Goal: Complete application form: Complete application form

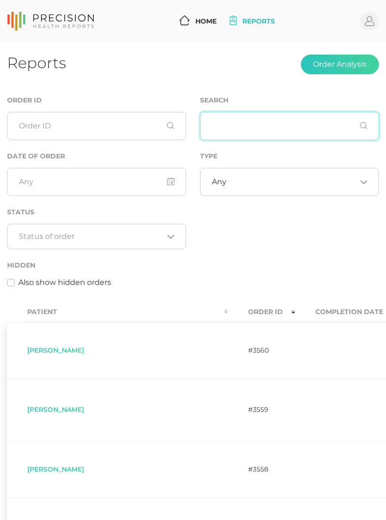
click at [250, 118] on input "text" at bounding box center [289, 125] width 179 height 28
type input "Sch"
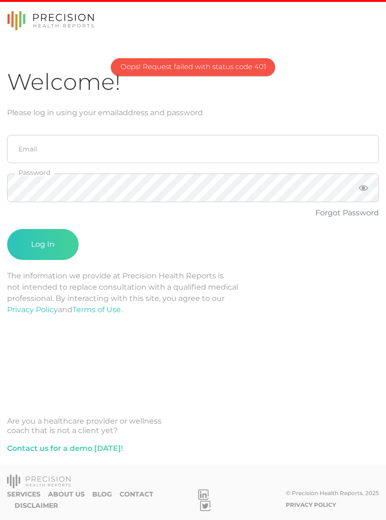
click at [122, 402] on div "Welcome! Please log in using your email address and password Email Password For…" at bounding box center [192, 270] width 371 height 405
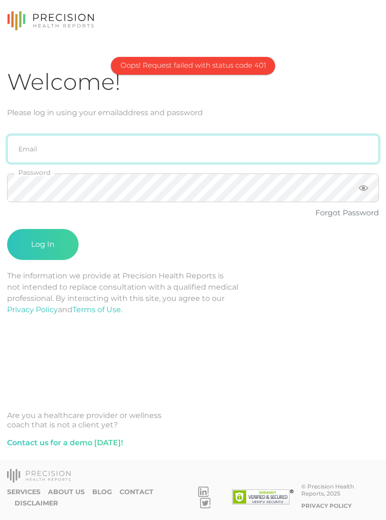
click at [209, 141] on input "email" at bounding box center [192, 149] width 371 height 28
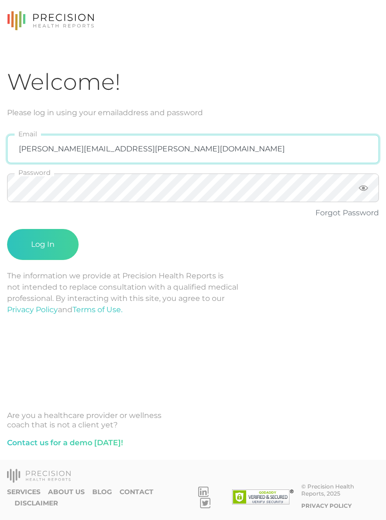
click at [246, 146] on input "emily.diaz@crafthealth.com" at bounding box center [192, 149] width 371 height 28
type input "emily.diaz@crafthealth.com"
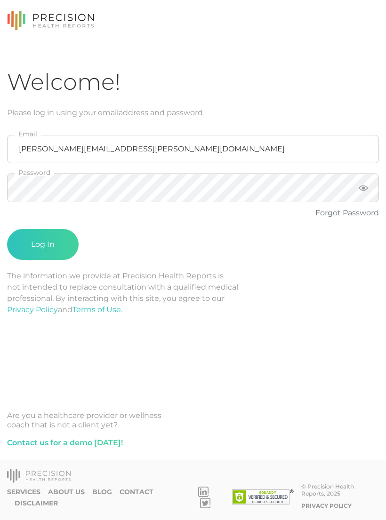
click at [56, 244] on button "Log In" at bounding box center [42, 244] width 71 height 31
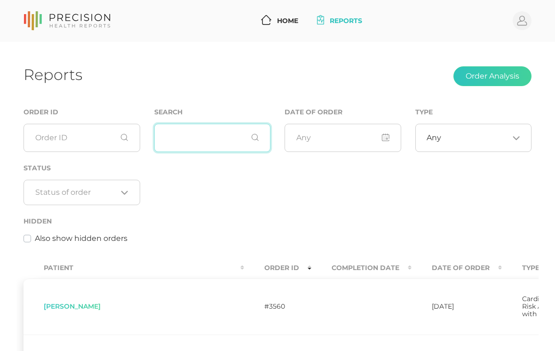
click at [214, 130] on input "text" at bounding box center [212, 138] width 117 height 28
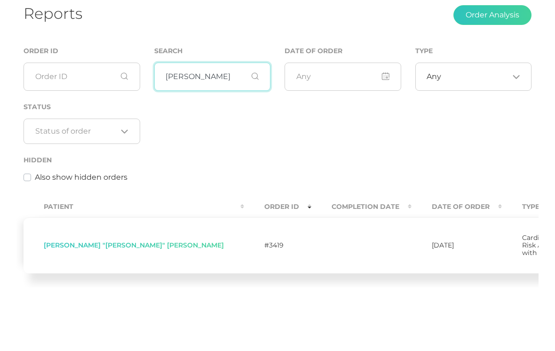
type input "Scheve"
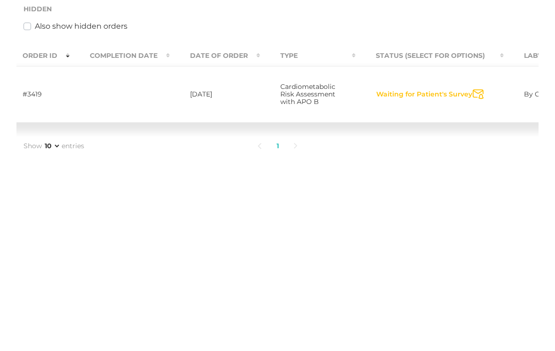
scroll to position [0, 252]
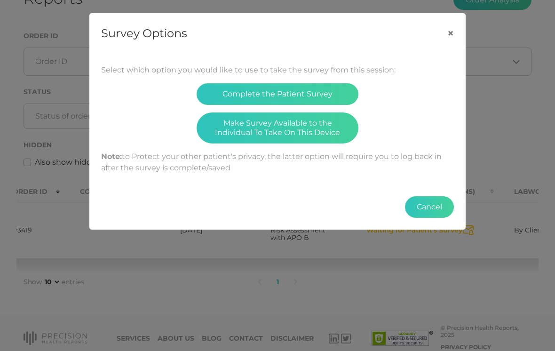
click at [314, 138] on button "Make Survey Available to the Individual To Take On This Device" at bounding box center [278, 127] width 162 height 31
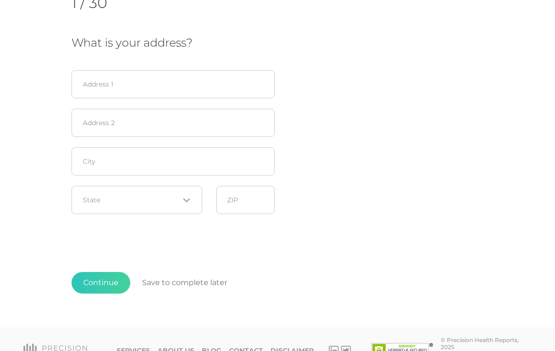
scroll to position [195, 0]
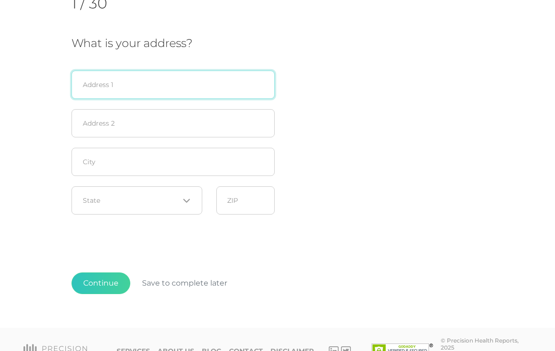
click at [181, 89] on input "text" at bounding box center [172, 85] width 203 height 28
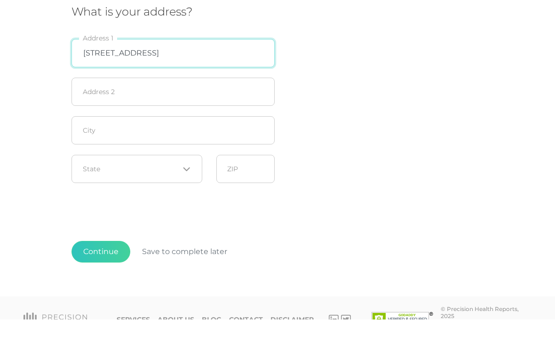
type input "[STREET_ADDRESS]"
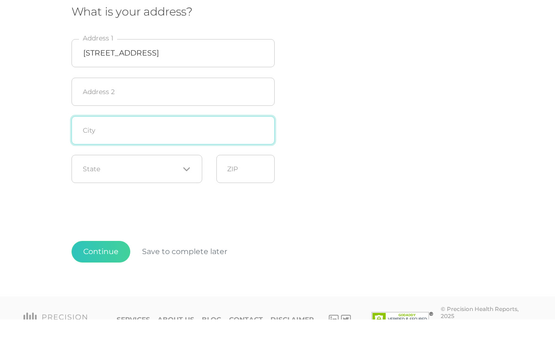
click at [241, 148] on input "text" at bounding box center [172, 162] width 203 height 28
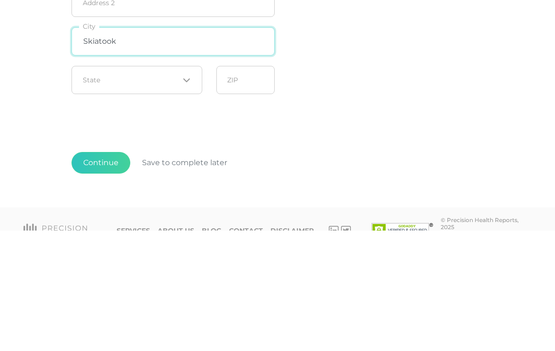
type input "Skiatook"
click at [183, 197] on icon "Search for option" at bounding box center [187, 201] width 8 height 8
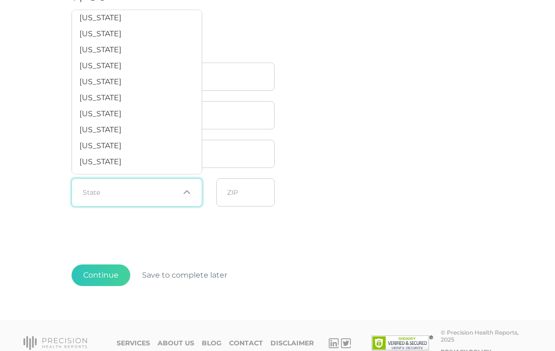
scroll to position [548, 0]
click at [134, 134] on li "[US_STATE]" at bounding box center [137, 130] width 130 height 16
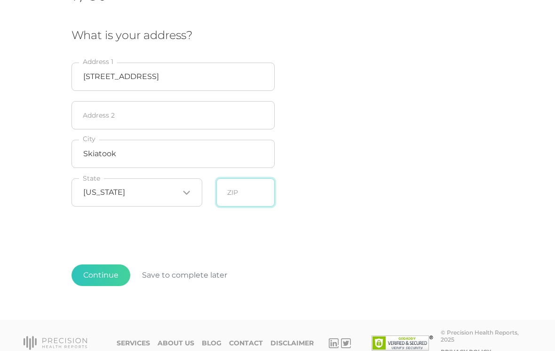
click at [261, 197] on input "text" at bounding box center [245, 192] width 58 height 28
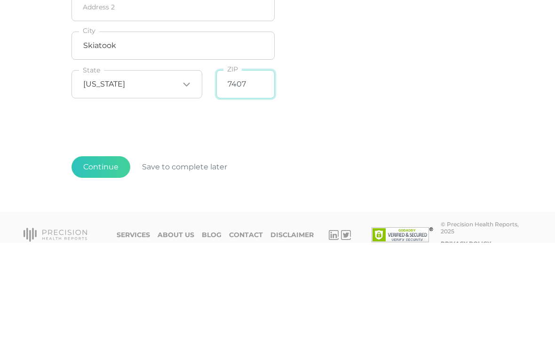
type input "74070"
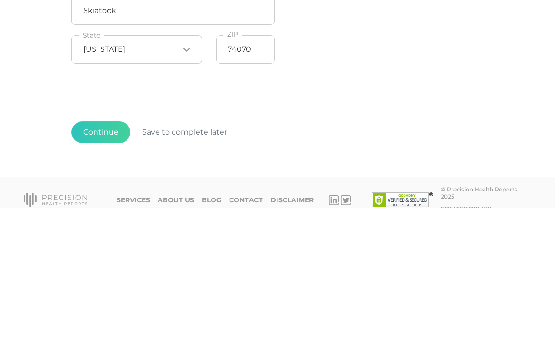
click at [110, 264] on button "Continue" at bounding box center [100, 275] width 59 height 22
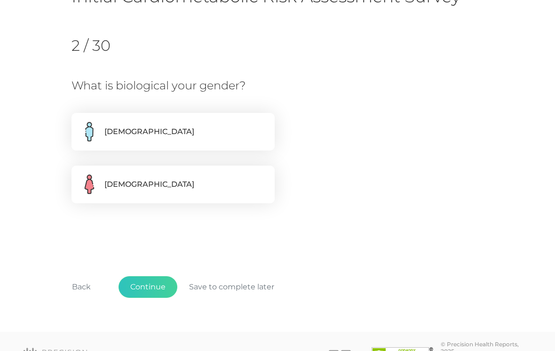
click at [190, 128] on label "[DEMOGRAPHIC_DATA]" at bounding box center [172, 132] width 203 height 38
click at [79, 122] on input "[DEMOGRAPHIC_DATA]" at bounding box center [75, 117] width 8 height 9
radio input "true"
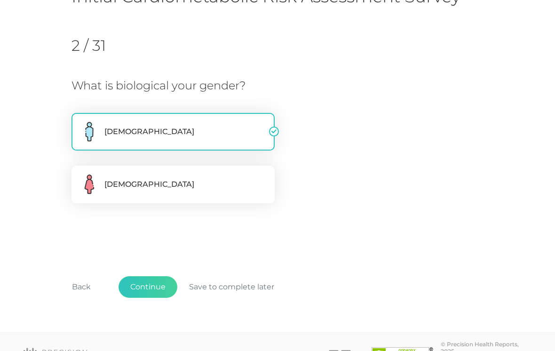
click at [143, 290] on button "Continue" at bounding box center [147, 287] width 59 height 22
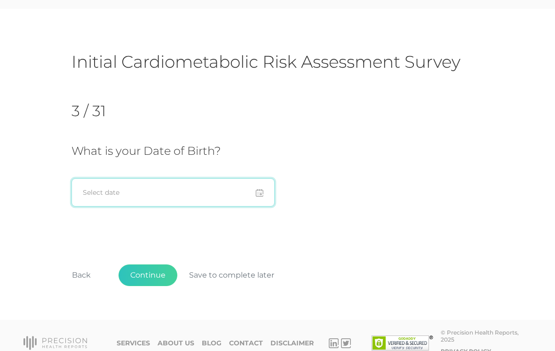
click at [94, 193] on input at bounding box center [172, 192] width 203 height 28
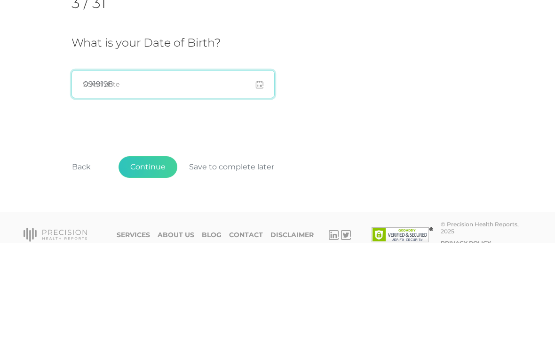
type input "09191988"
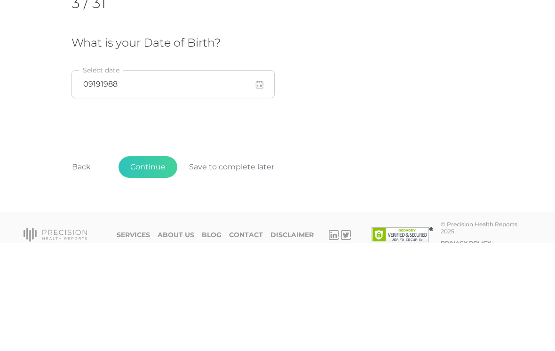
click at [137, 264] on button "Continue" at bounding box center [147, 275] width 59 height 22
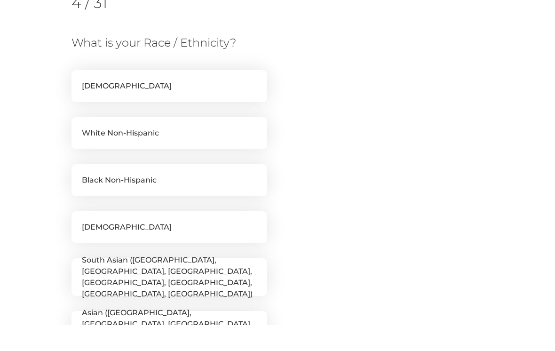
scroll to position [120, 0]
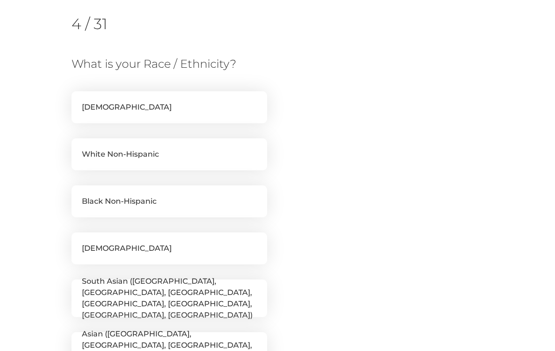
click at [84, 152] on label "White Non-Hispanic" at bounding box center [169, 154] width 196 height 32
click at [79, 148] on input "White Non-Hispanic" at bounding box center [75, 142] width 8 height 9
checkbox input "true"
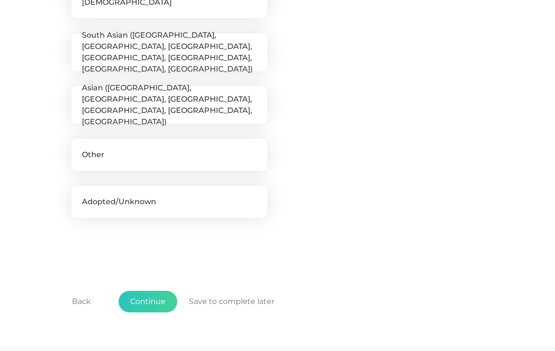
scroll to position [392, 0]
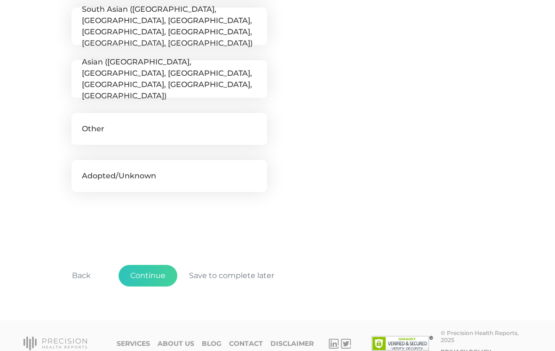
click at [145, 269] on button "Continue" at bounding box center [147, 276] width 59 height 22
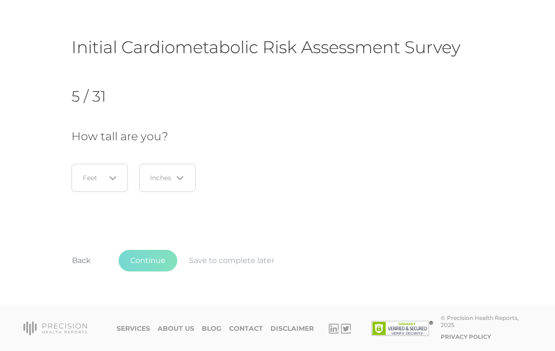
scroll to position [33, 0]
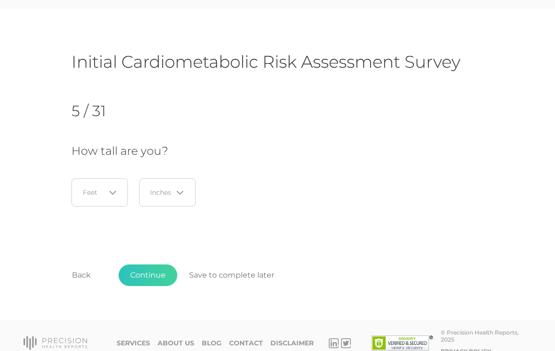
click at [88, 189] on input "Search for option" at bounding box center [94, 192] width 22 height 9
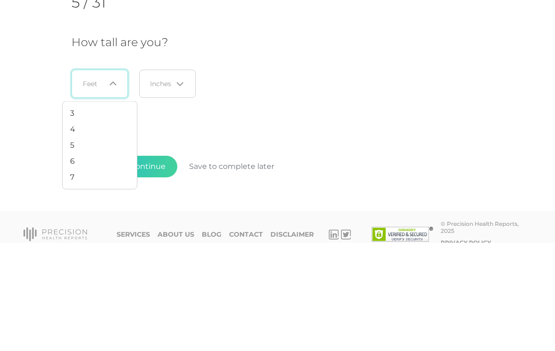
click at [76, 261] on li "6" at bounding box center [100, 269] width 74 height 16
click at [168, 188] on input "Search for option" at bounding box center [161, 192] width 22 height 9
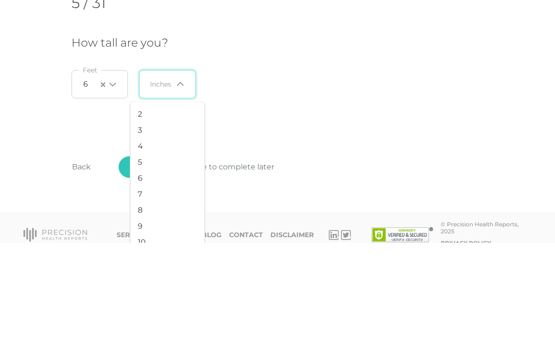
scroll to position [31, 0]
click at [142, 250] on span "4" at bounding box center [140, 254] width 5 height 9
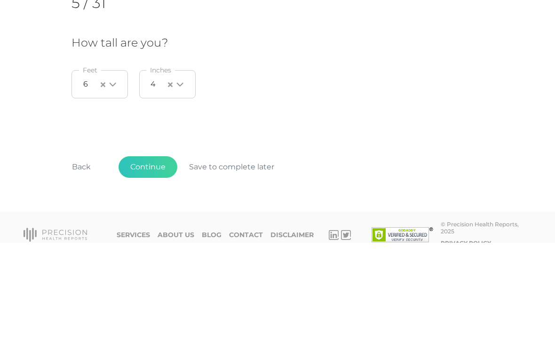
click at [139, 264] on button "Continue" at bounding box center [147, 275] width 59 height 22
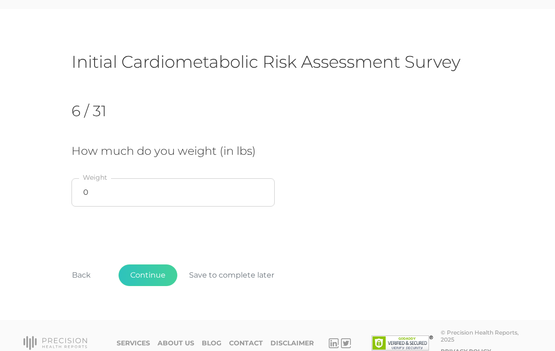
click at [142, 276] on button "Continue" at bounding box center [147, 275] width 59 height 22
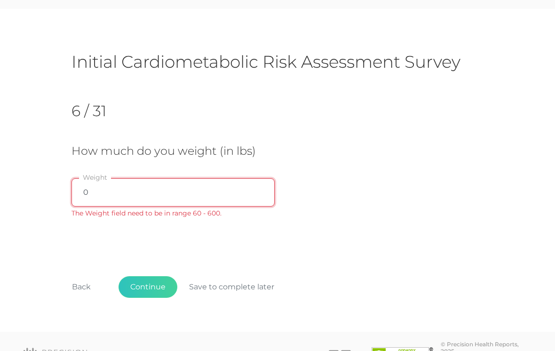
click at [111, 182] on input "0" at bounding box center [172, 192] width 203 height 28
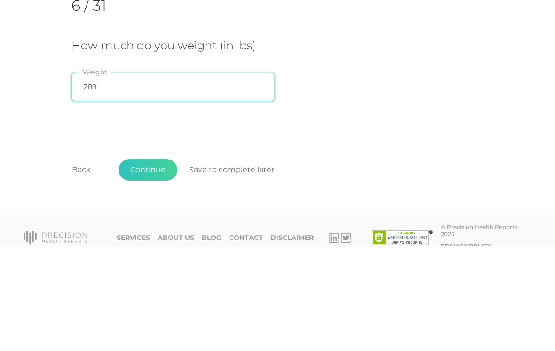
type input "289"
click at [470, 129] on div "Initial Cardiometabolic Risk Assessment Survey 6 / 31 How much do you weight (i…" at bounding box center [277, 183] width 412 height 264
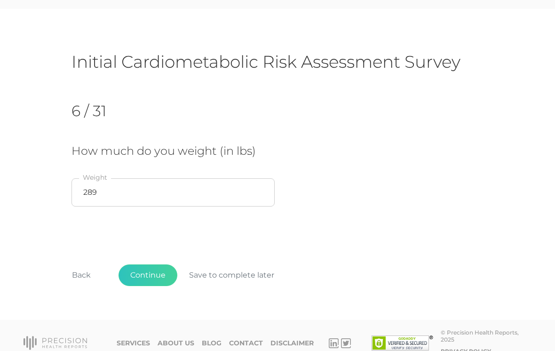
click at [157, 272] on button "Continue" at bounding box center [147, 275] width 59 height 22
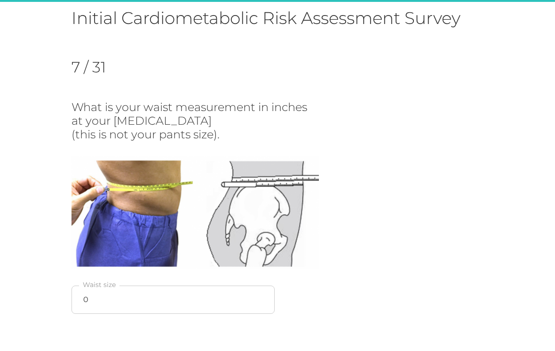
scroll to position [82, 0]
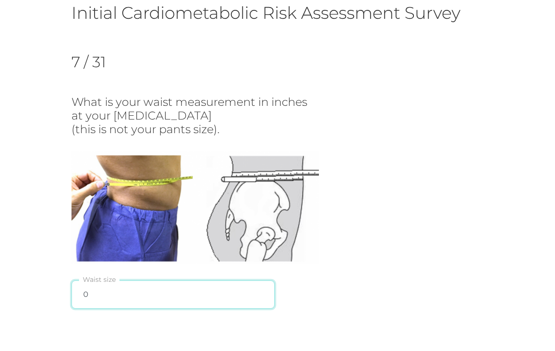
click at [96, 293] on input "0" at bounding box center [172, 294] width 203 height 28
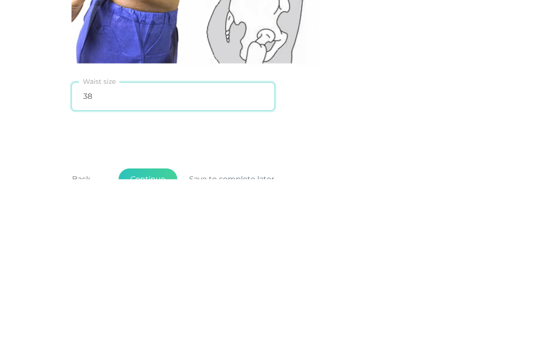
type input "38"
click at [457, 130] on div "7 / 31 What is your waist measurement in inches at your [MEDICAL_DATA] (this is…" at bounding box center [277, 157] width 412 height 291
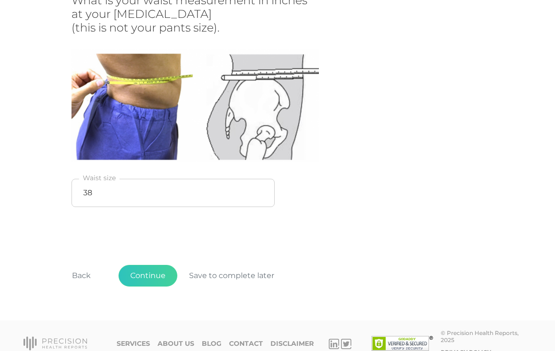
click at [146, 271] on button "Continue" at bounding box center [147, 276] width 59 height 22
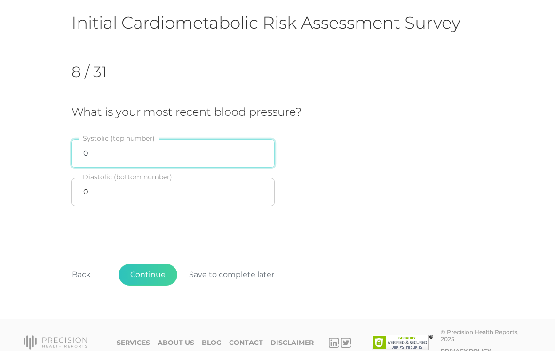
click at [86, 150] on input "0" at bounding box center [172, 153] width 203 height 28
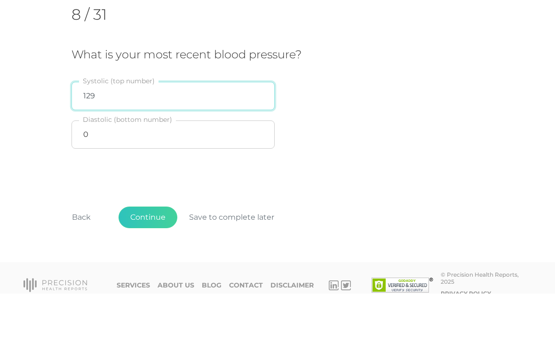
type input "129"
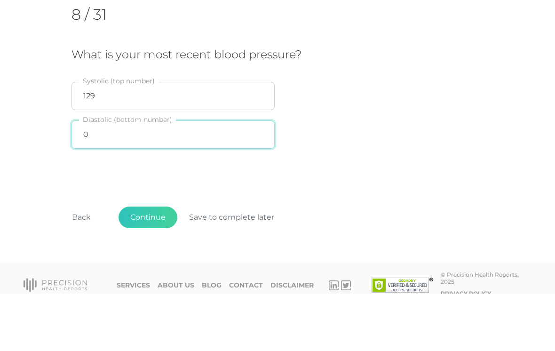
click at [95, 178] on input "0" at bounding box center [172, 192] width 203 height 28
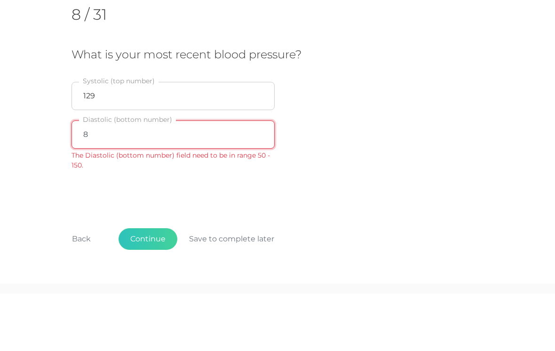
type input "80"
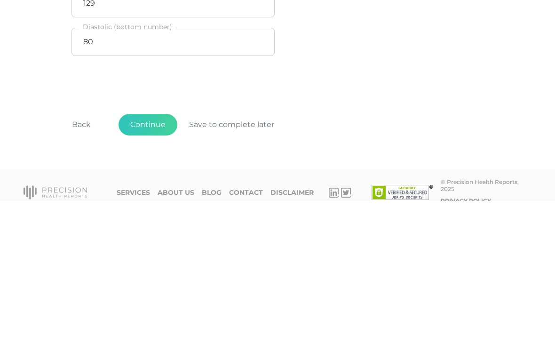
click at [136, 264] on button "Continue" at bounding box center [147, 275] width 59 height 22
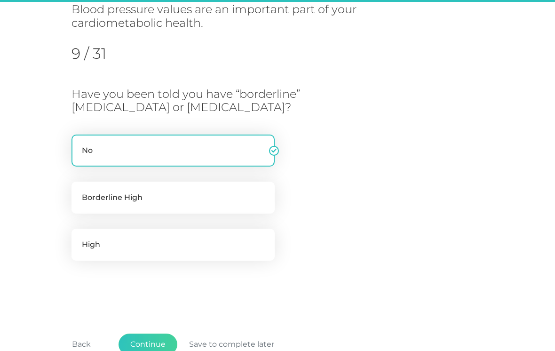
scroll to position [120, 0]
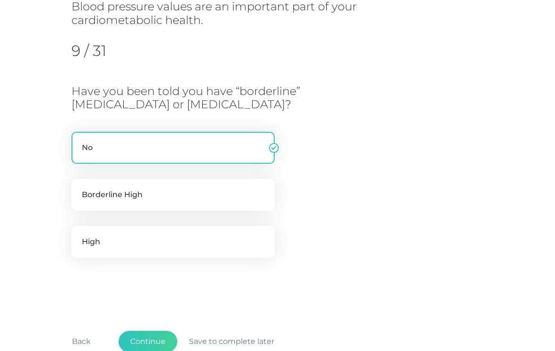
click at [101, 188] on label "Borderline High" at bounding box center [172, 195] width 203 height 32
click at [79, 188] on input "Borderline High" at bounding box center [75, 183] width 8 height 9
radio input "true"
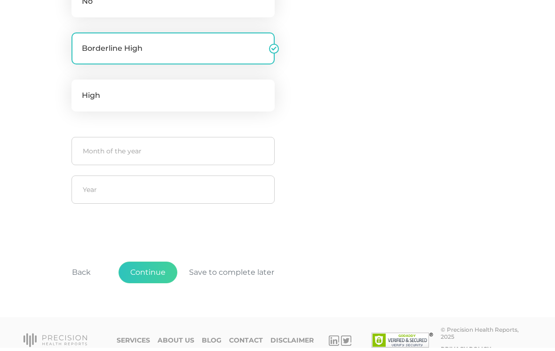
scroll to position [253, 0]
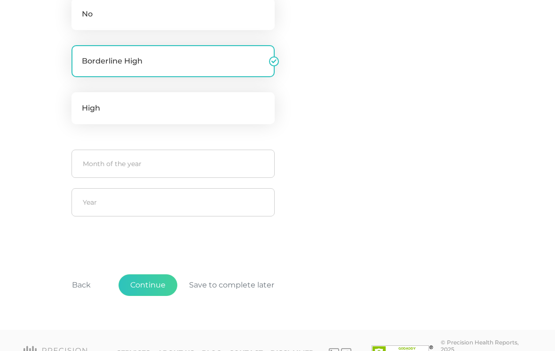
click at [85, 22] on label "No" at bounding box center [172, 14] width 203 height 32
click at [79, 8] on input "No" at bounding box center [75, 2] width 8 height 9
radio input "true"
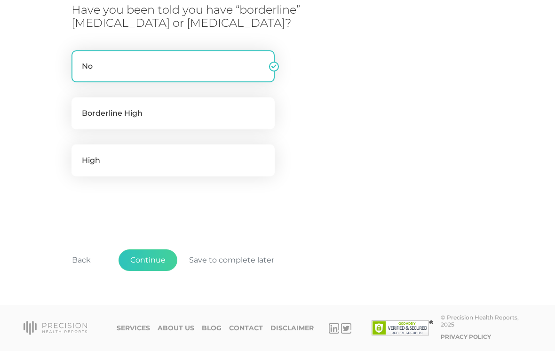
scroll to position [185, 0]
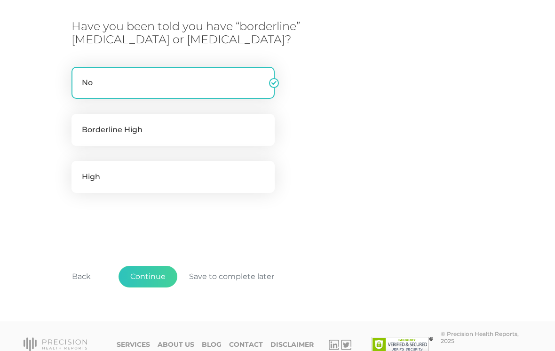
click at [79, 129] on label "Borderline High" at bounding box center [172, 130] width 203 height 32
click at [79, 123] on input "Borderline High" at bounding box center [75, 118] width 8 height 9
radio input "true"
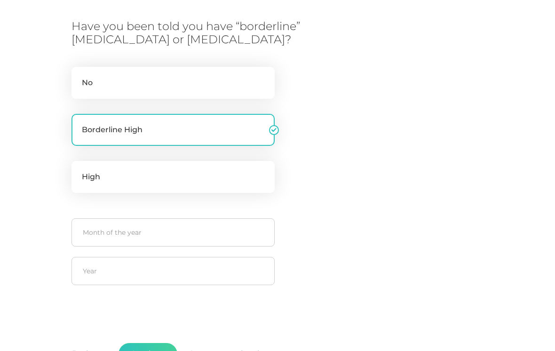
click at [82, 84] on label "No" at bounding box center [172, 83] width 203 height 32
click at [79, 76] on input "No" at bounding box center [75, 71] width 8 height 9
radio input "true"
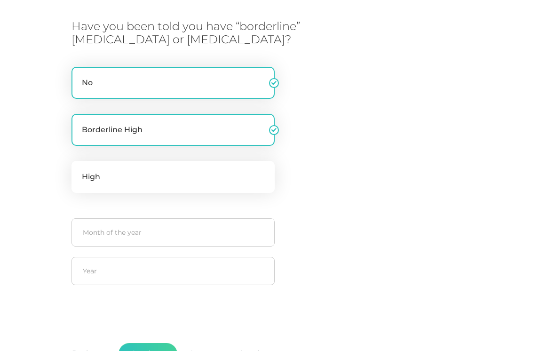
radio input "false"
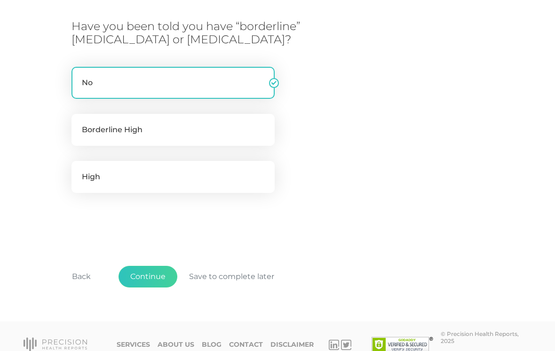
click at [144, 281] on button "Continue" at bounding box center [147, 277] width 59 height 22
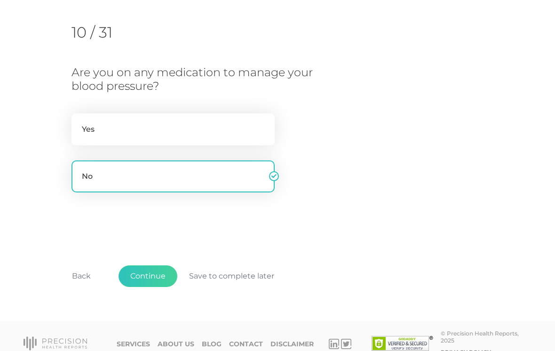
click at [133, 274] on button "Continue" at bounding box center [147, 276] width 59 height 22
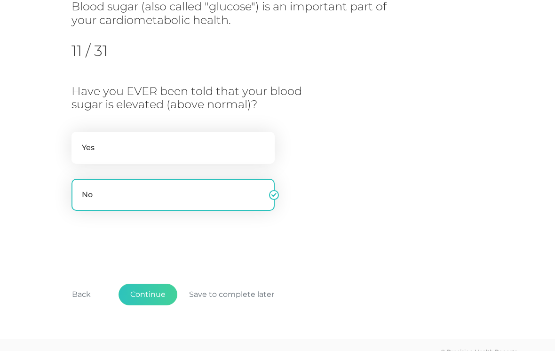
scroll to position [120, 0]
click at [138, 284] on button "Continue" at bounding box center [147, 295] width 59 height 22
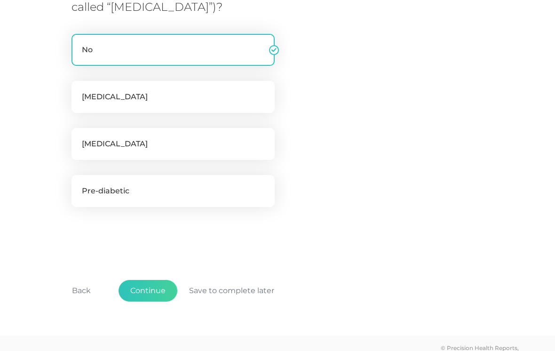
scroll to position [219, 0]
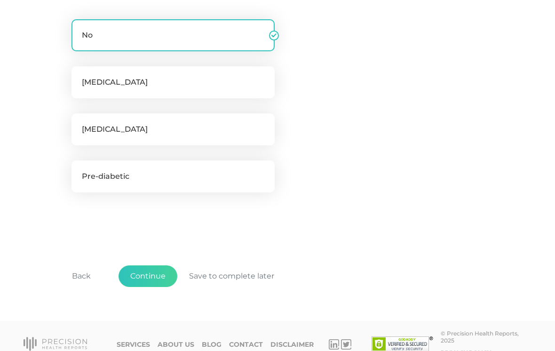
click at [145, 272] on button "Continue" at bounding box center [147, 276] width 59 height 22
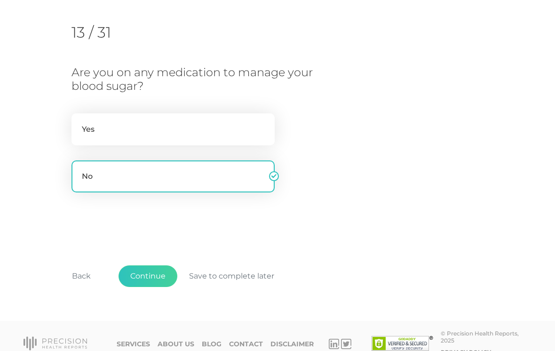
click at [130, 284] on button "Continue" at bounding box center [147, 276] width 59 height 22
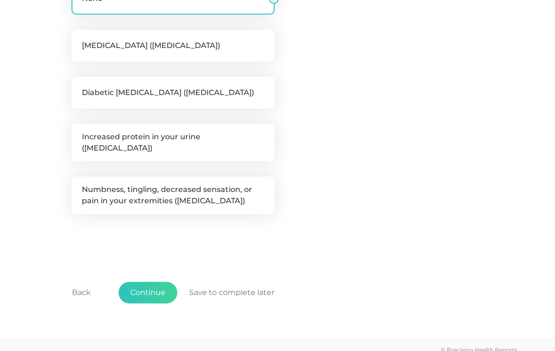
scroll to position [261, 0]
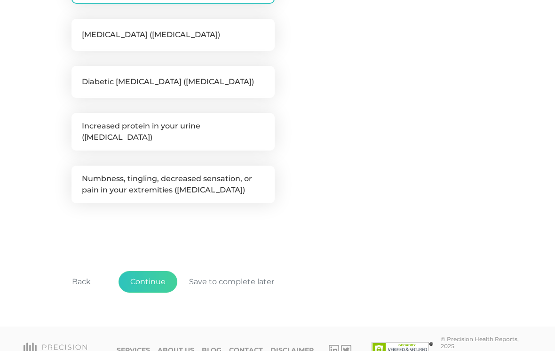
click at [147, 272] on button "Continue" at bounding box center [147, 282] width 59 height 22
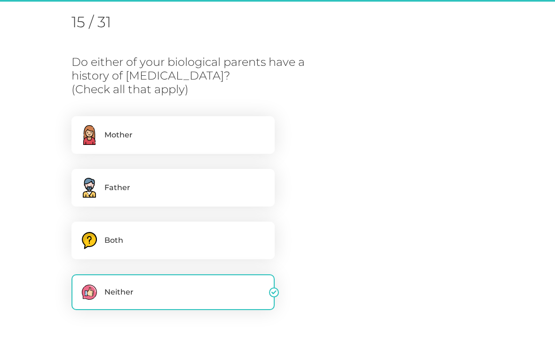
scroll to position [120, 0]
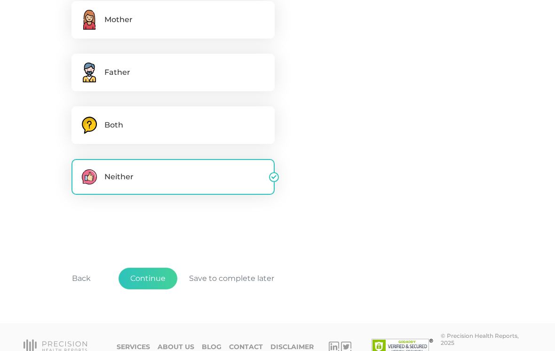
click at [148, 281] on button "Continue" at bounding box center [147, 279] width 59 height 22
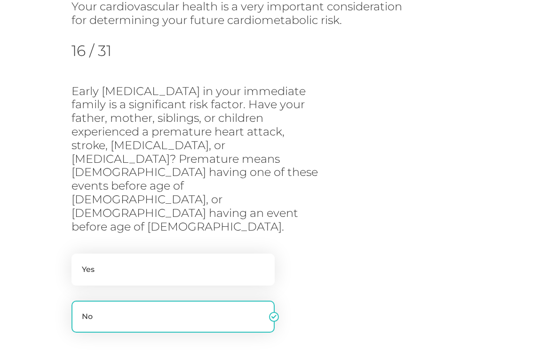
click at [90, 253] on label "Yes" at bounding box center [172, 269] width 203 height 32
click at [79, 253] on input "Yes" at bounding box center [75, 257] width 8 height 9
radio input "true"
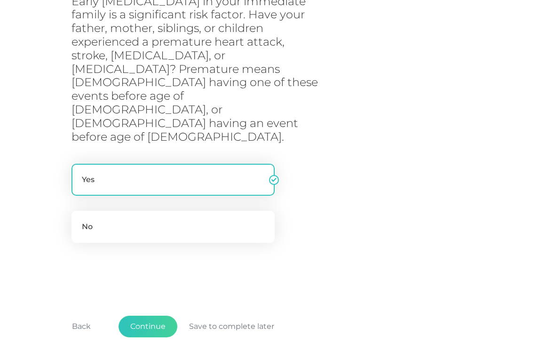
scroll to position [217, 0]
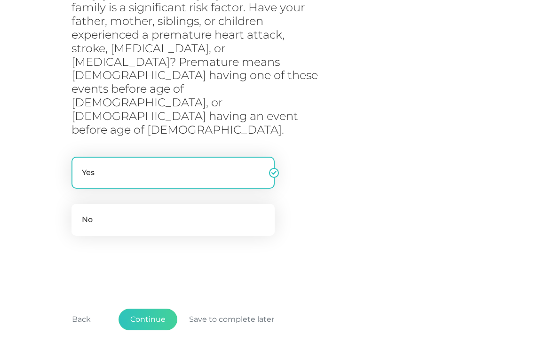
click at [147, 308] on button "Continue" at bounding box center [147, 319] width 59 height 22
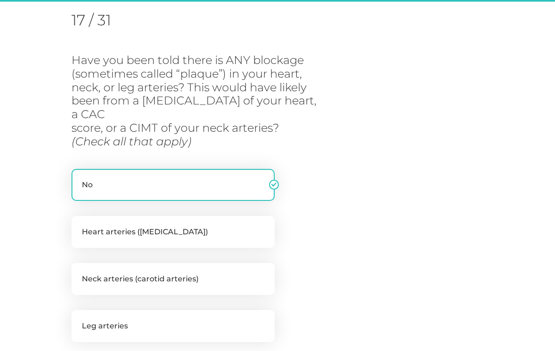
scroll to position [120, 0]
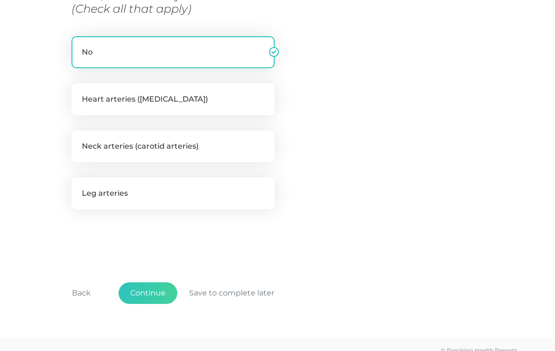
click at [147, 283] on button "Continue" at bounding box center [147, 294] width 59 height 22
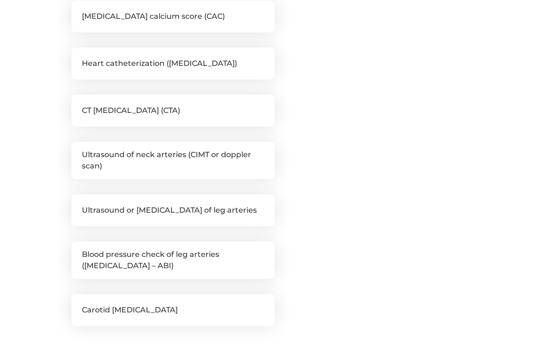
scroll to position [284, 0]
click at [88, 308] on label "Carotid [MEDICAL_DATA]" at bounding box center [172, 309] width 203 height 32
click at [79, 303] on input "Carotid [MEDICAL_DATA]" at bounding box center [75, 297] width 8 height 9
checkbox input "true"
checkbox input "false"
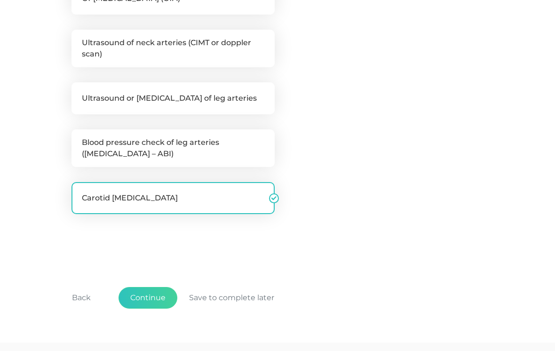
click at [155, 294] on button "Continue" at bounding box center [147, 298] width 59 height 22
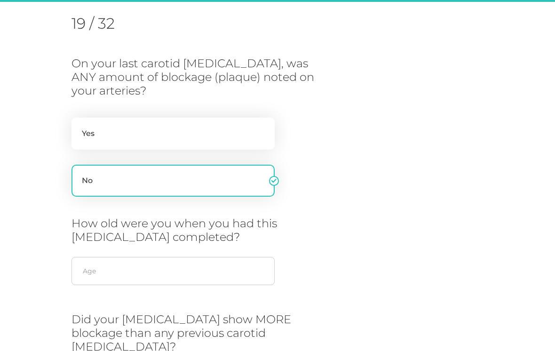
scroll to position [120, 0]
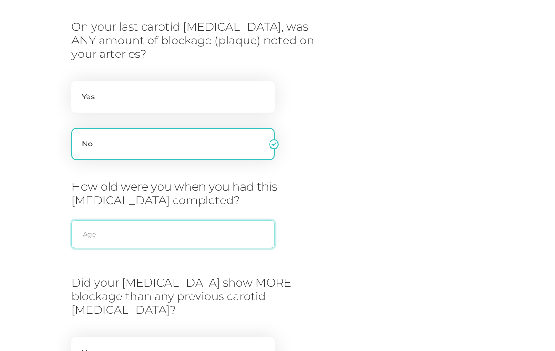
click at [90, 233] on input "text" at bounding box center [172, 234] width 203 height 28
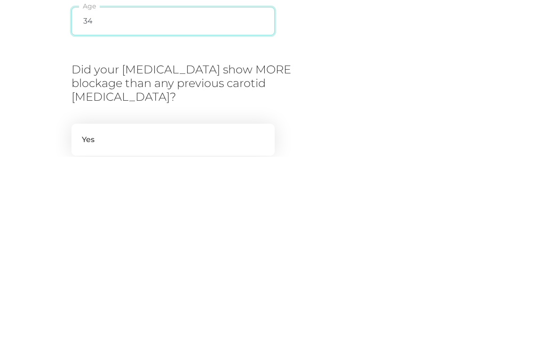
scroll to position [205, 0]
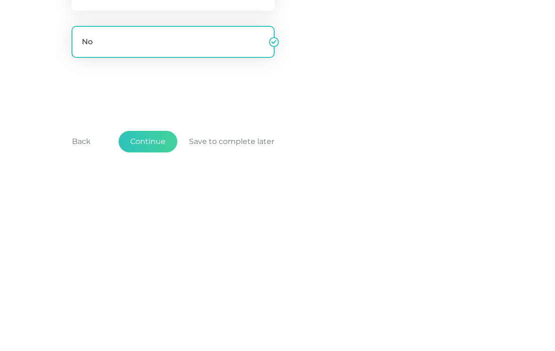
type input "34"
click at [481, 296] on div "Back Continue Save to complete later" at bounding box center [277, 331] width 412 height 70
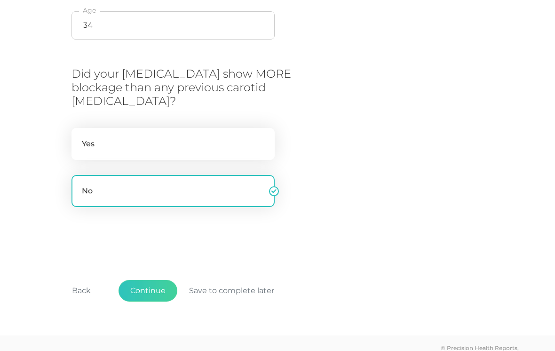
click at [150, 280] on button "Continue" at bounding box center [147, 291] width 59 height 22
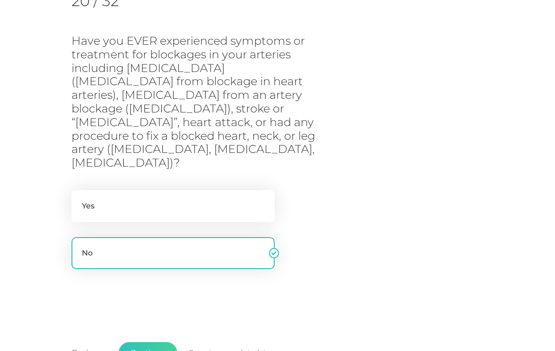
click at [143, 342] on button "Continue" at bounding box center [147, 353] width 59 height 22
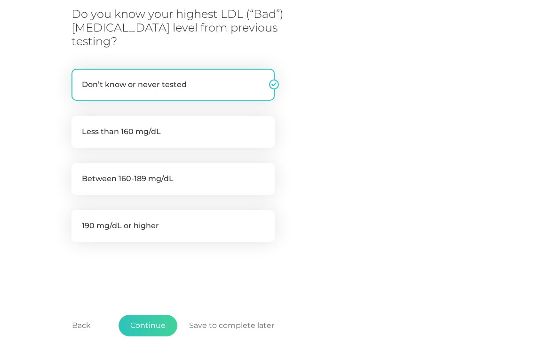
scroll to position [245, 0]
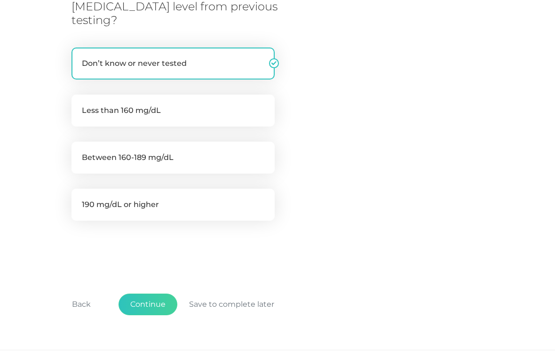
click at [140, 293] on button "Continue" at bounding box center [147, 304] width 59 height 22
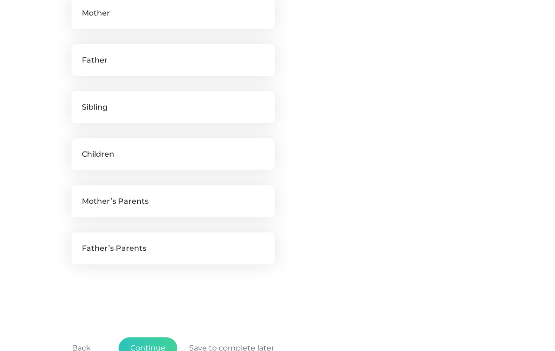
scroll to position [454, 0]
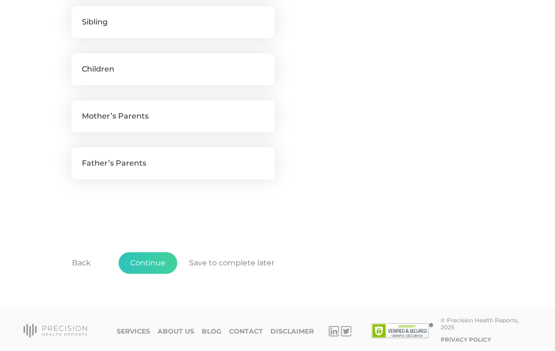
click at [141, 274] on button "Continue" at bounding box center [147, 263] width 59 height 22
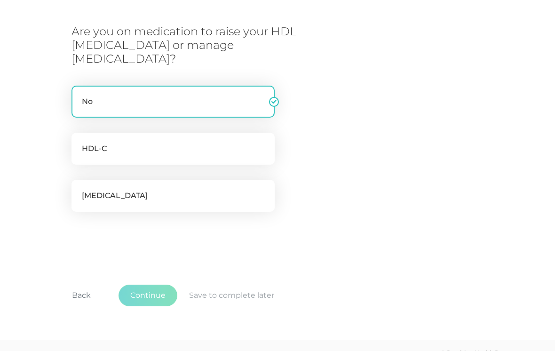
scroll to position [120, 0]
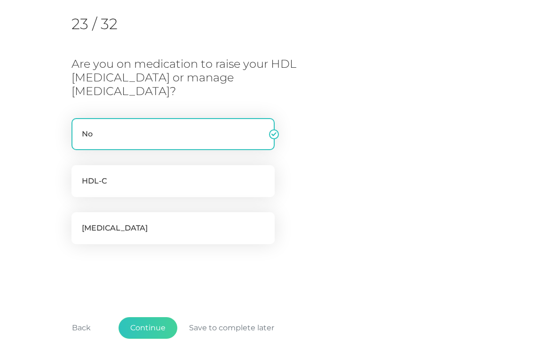
click at [146, 317] on button "Continue" at bounding box center [147, 328] width 59 height 22
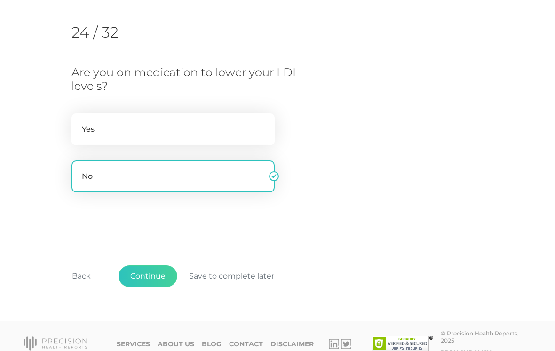
click at [140, 275] on button "Continue" at bounding box center [147, 276] width 59 height 22
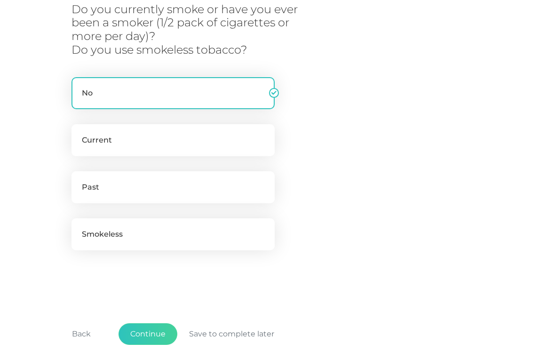
scroll to position [258, 0]
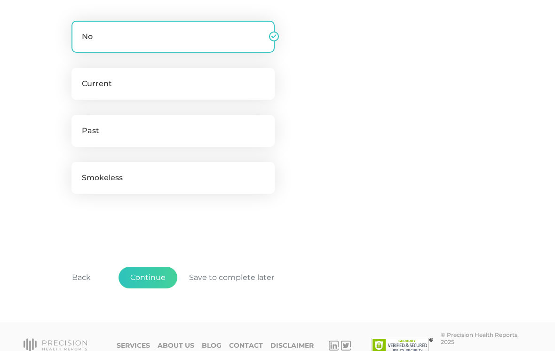
click at [145, 281] on button "Continue" at bounding box center [147, 278] width 59 height 22
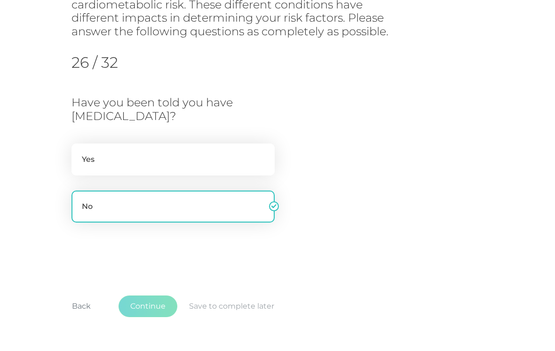
scroll to position [120, 0]
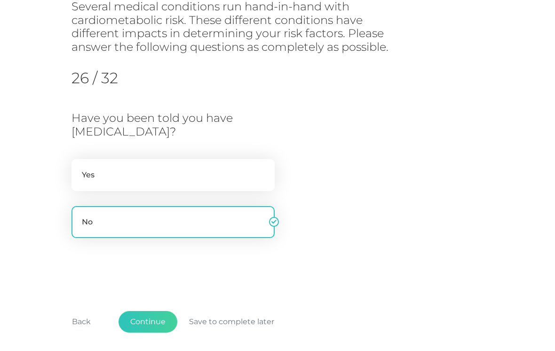
click at [152, 316] on button "Continue" at bounding box center [147, 322] width 59 height 22
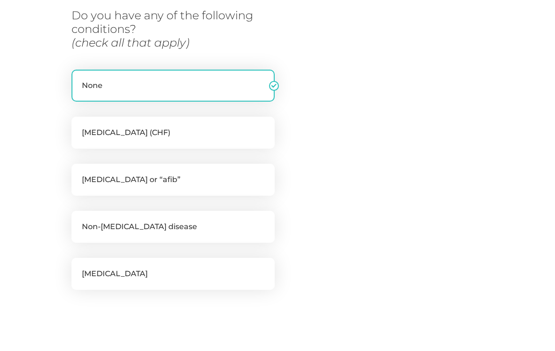
scroll to position [264, 0]
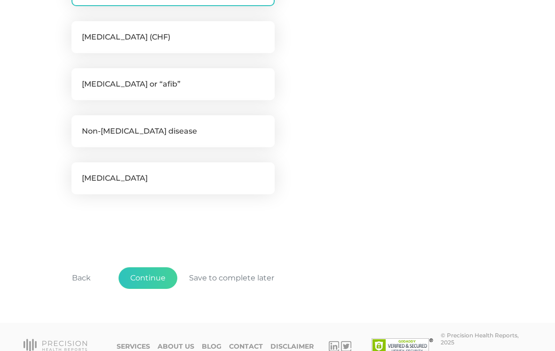
click at [147, 275] on button "Continue" at bounding box center [147, 278] width 59 height 22
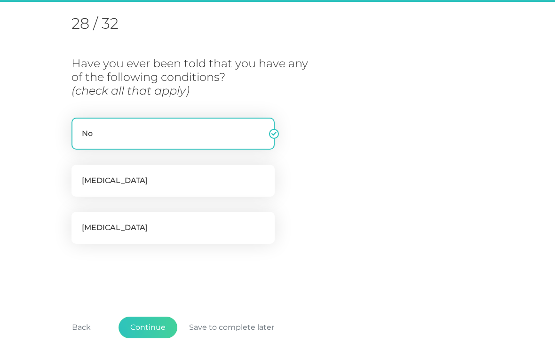
scroll to position [120, 0]
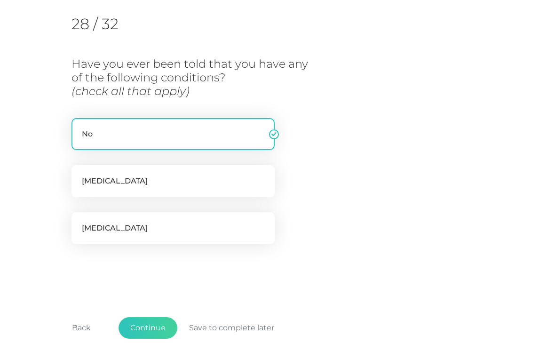
click at [148, 319] on button "Continue" at bounding box center [147, 328] width 59 height 22
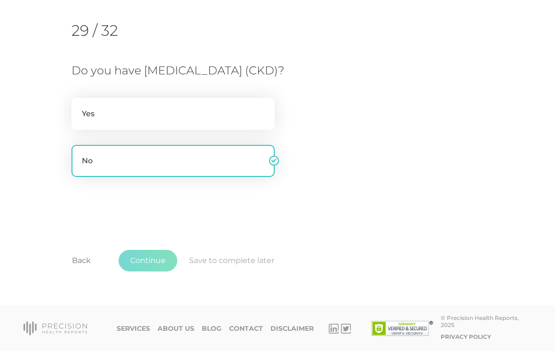
scroll to position [98, 0]
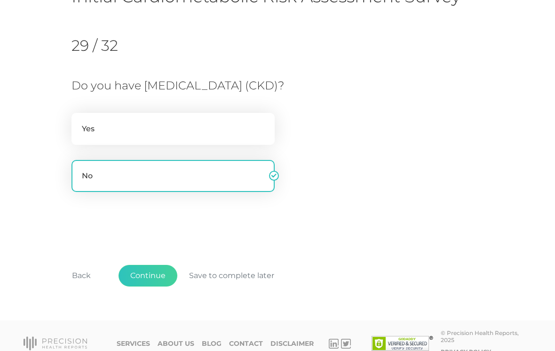
click at [155, 265] on button "Continue" at bounding box center [147, 276] width 59 height 22
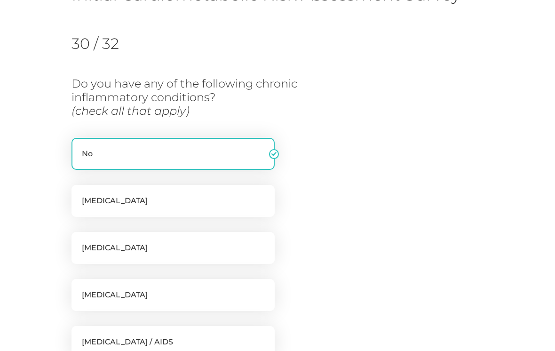
scroll to position [120, 0]
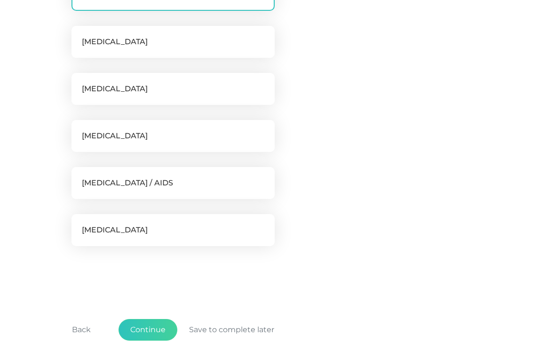
click at [149, 327] on button "Continue" at bounding box center [147, 330] width 59 height 22
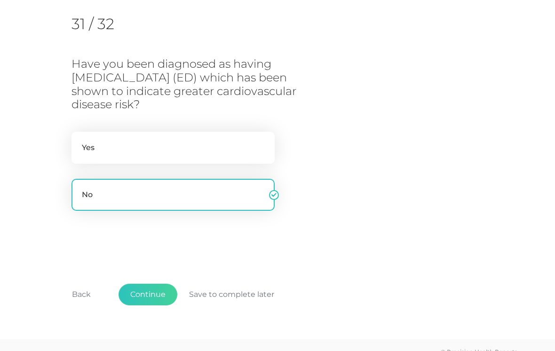
click at [155, 284] on button "Continue" at bounding box center [147, 295] width 59 height 22
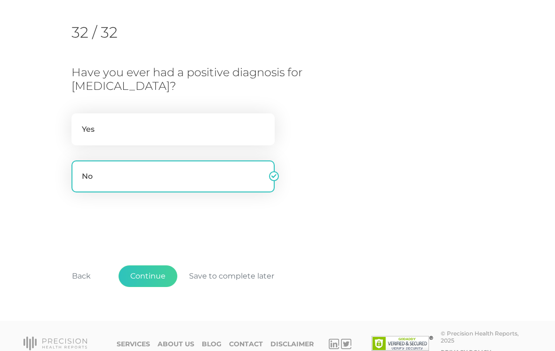
click at [150, 272] on button "Continue" at bounding box center [147, 276] width 59 height 22
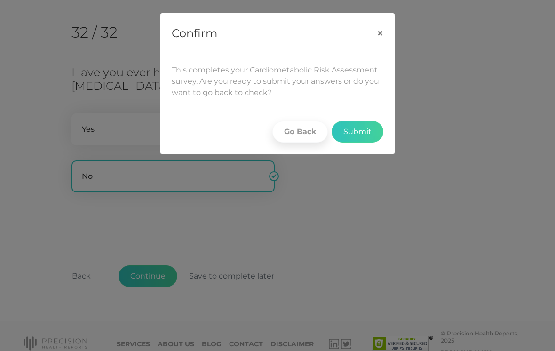
click at [360, 136] on button "Submit" at bounding box center [357, 132] width 52 height 22
